Goal: Find specific page/section: Find specific page/section

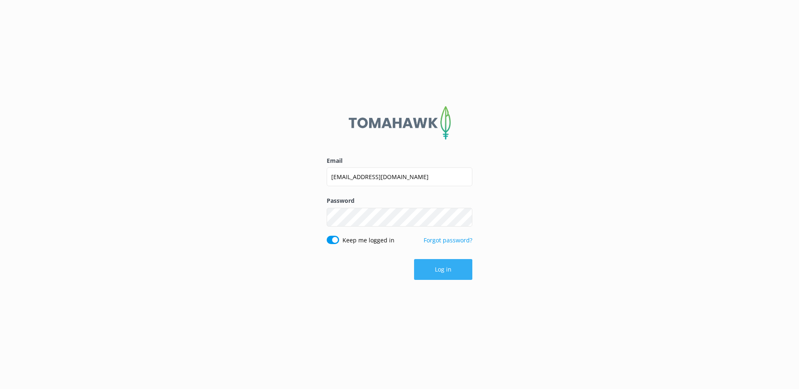
click at [440, 275] on button "Log in" at bounding box center [443, 269] width 58 height 21
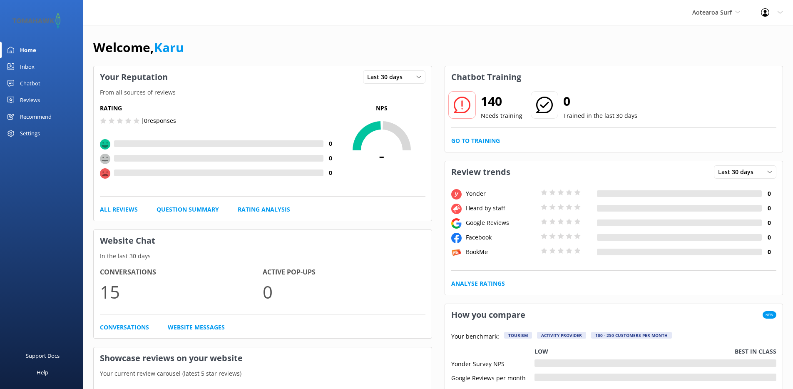
click at [33, 82] on div "Chatbot" at bounding box center [30, 83] width 20 height 17
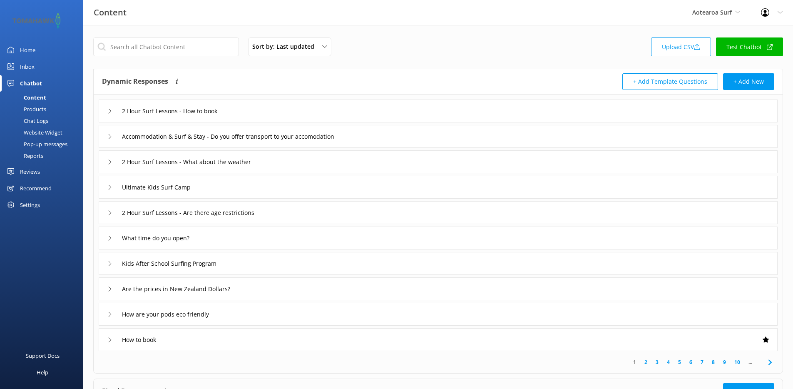
click at [35, 169] on div "Reviews" at bounding box center [30, 171] width 20 height 17
